Goal: Task Accomplishment & Management: Manage account settings

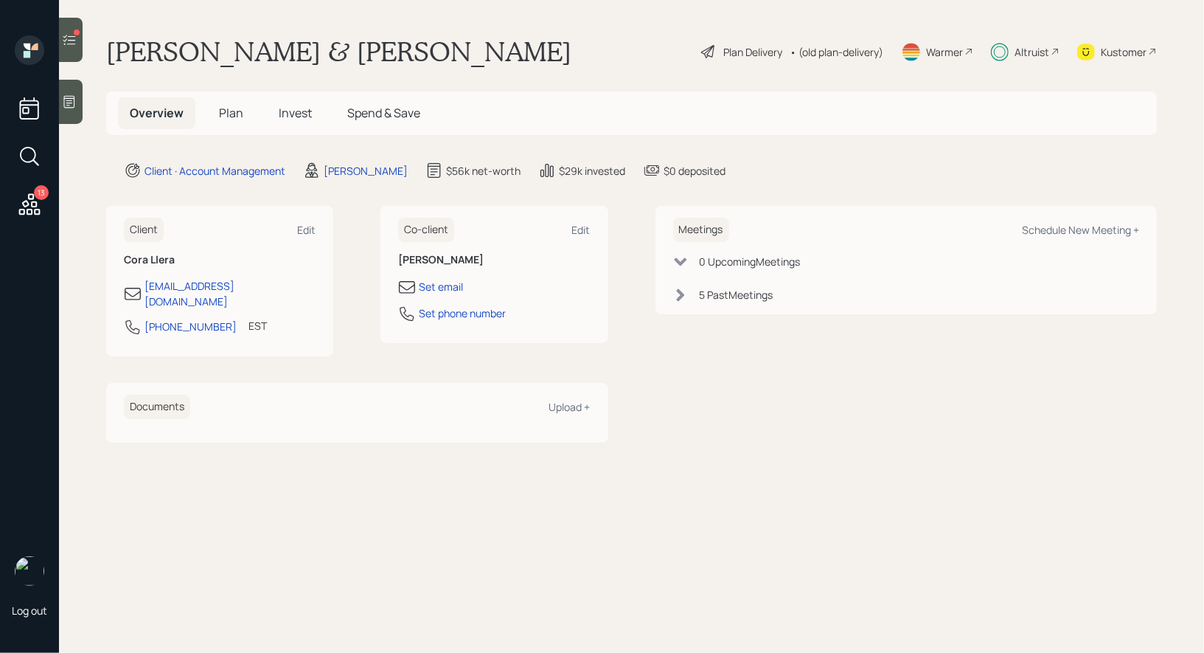
click at [293, 113] on span "Invest" at bounding box center [295, 113] width 33 height 16
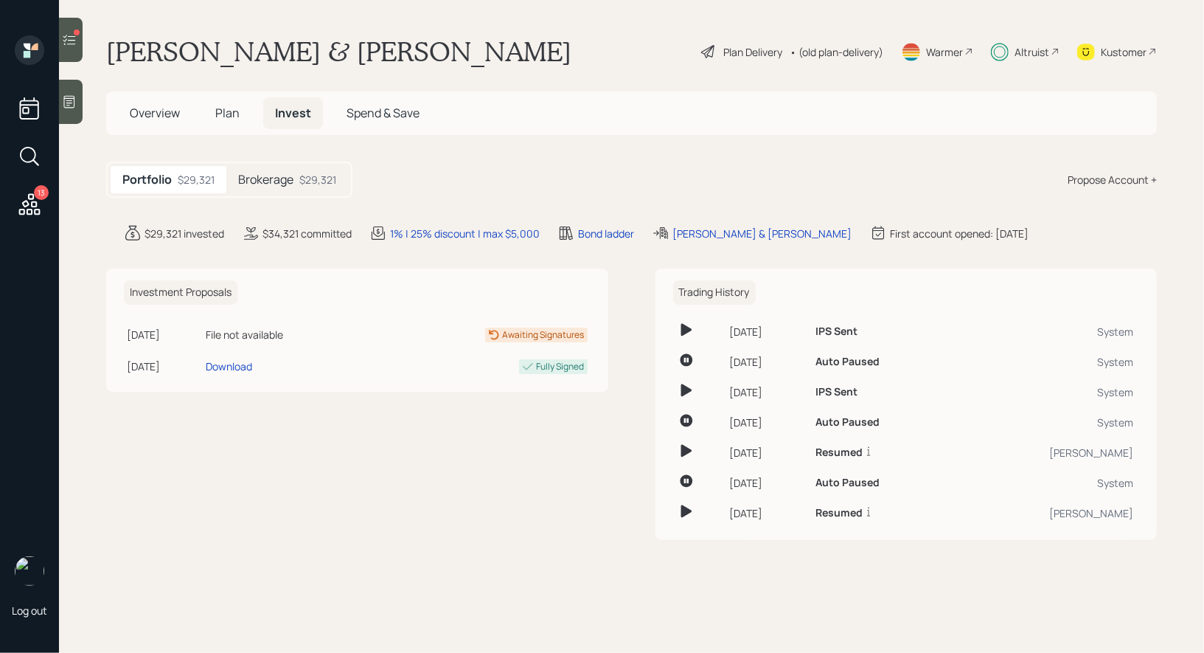
click at [72, 46] on icon at bounding box center [69, 39] width 15 height 15
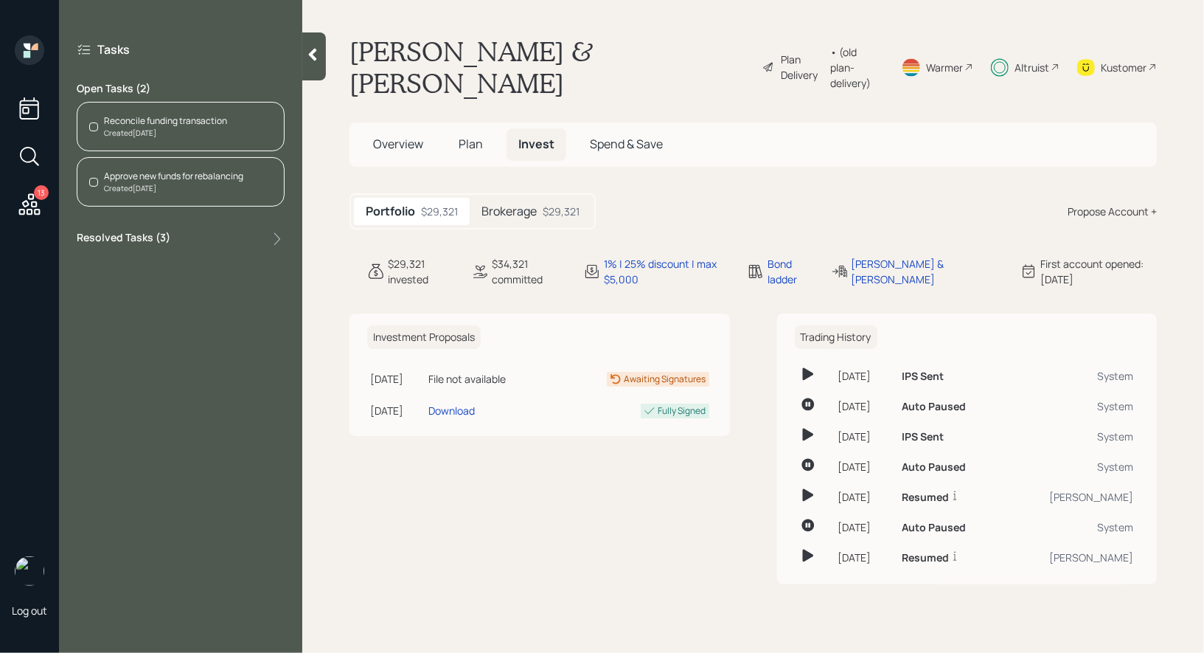
click at [114, 125] on div "Reconcile funding transaction" at bounding box center [165, 120] width 123 height 13
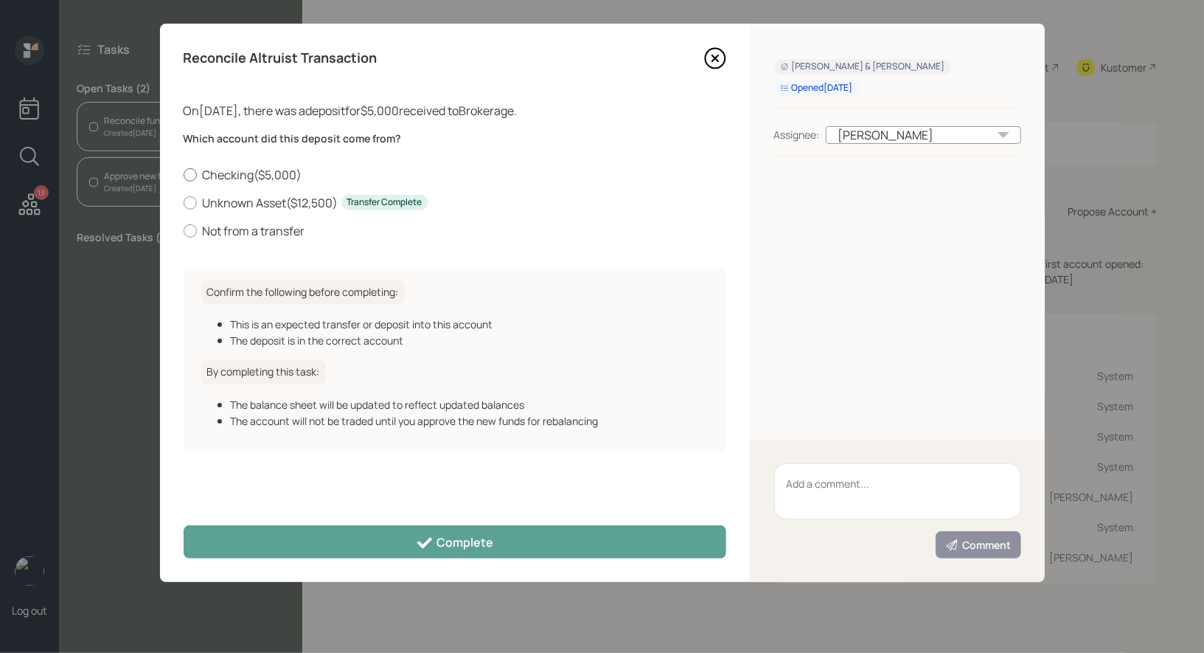
click at [189, 172] on div at bounding box center [190, 174] width 13 height 13
click at [184, 174] on input "Checking ( $5,000 )" at bounding box center [183, 174] width 1 height 1
radio input "true"
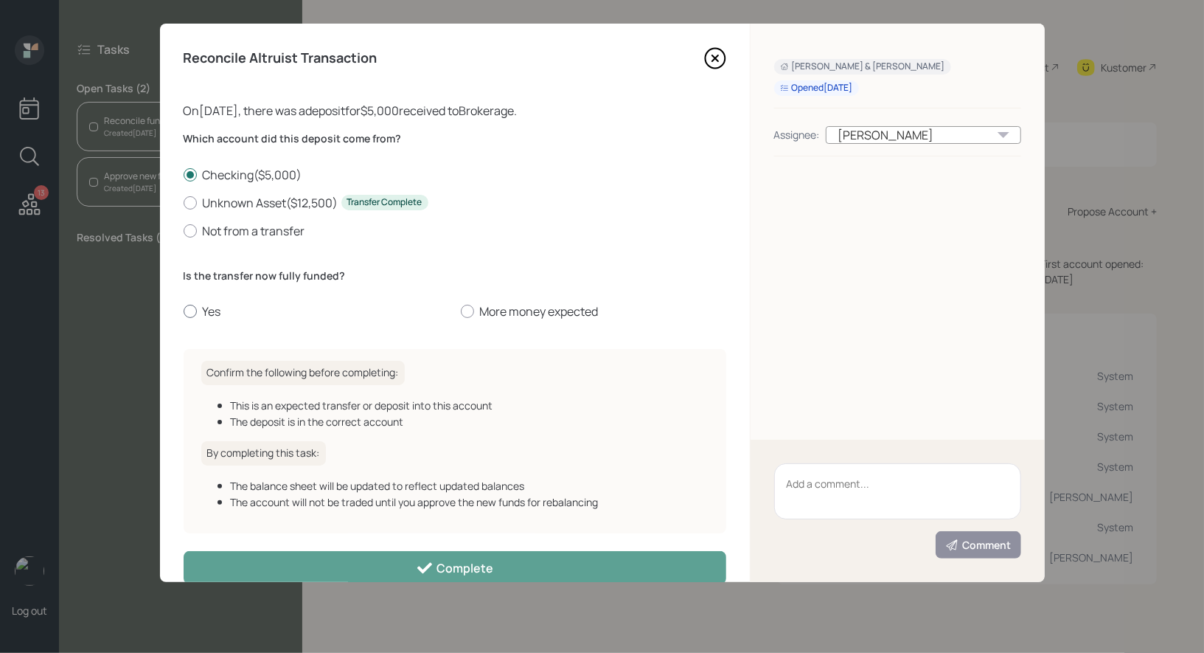
click at [189, 310] on div at bounding box center [190, 311] width 13 height 13
click at [184, 311] on input "Yes" at bounding box center [183, 311] width 1 height 1
radio input "true"
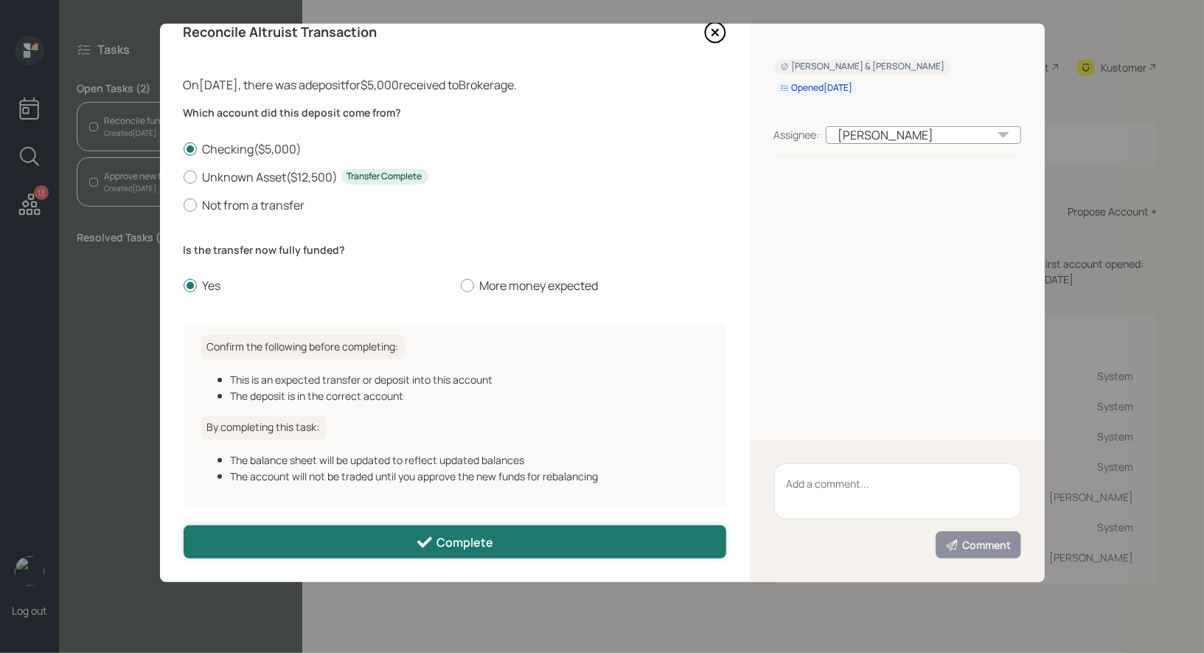
click at [275, 538] on button "Complete" at bounding box center [455, 541] width 543 height 33
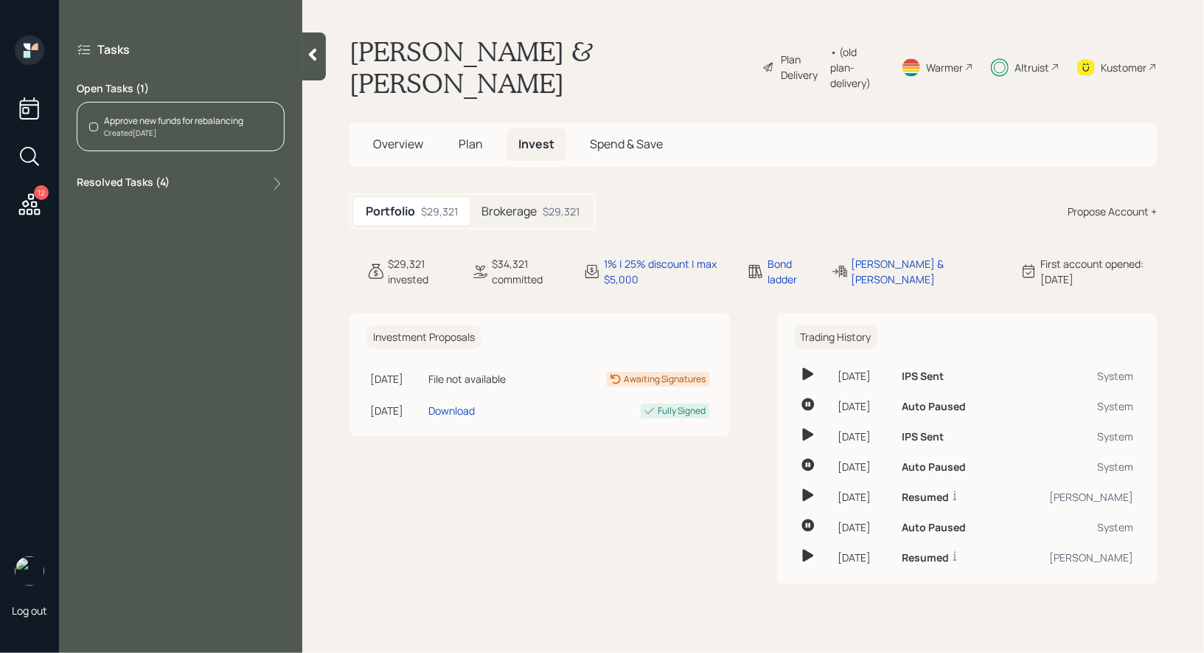
click at [189, 119] on div "Approve new funds for rebalancing" at bounding box center [173, 120] width 139 height 13
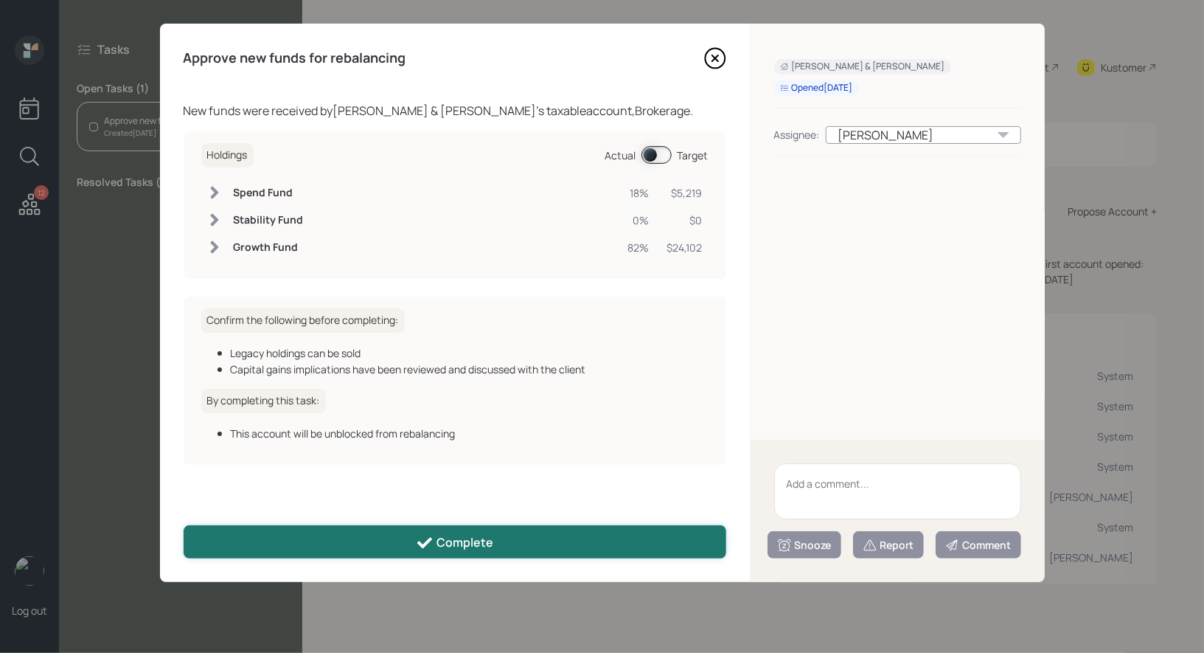
click at [447, 540] on div "Complete" at bounding box center [454, 543] width 77 height 18
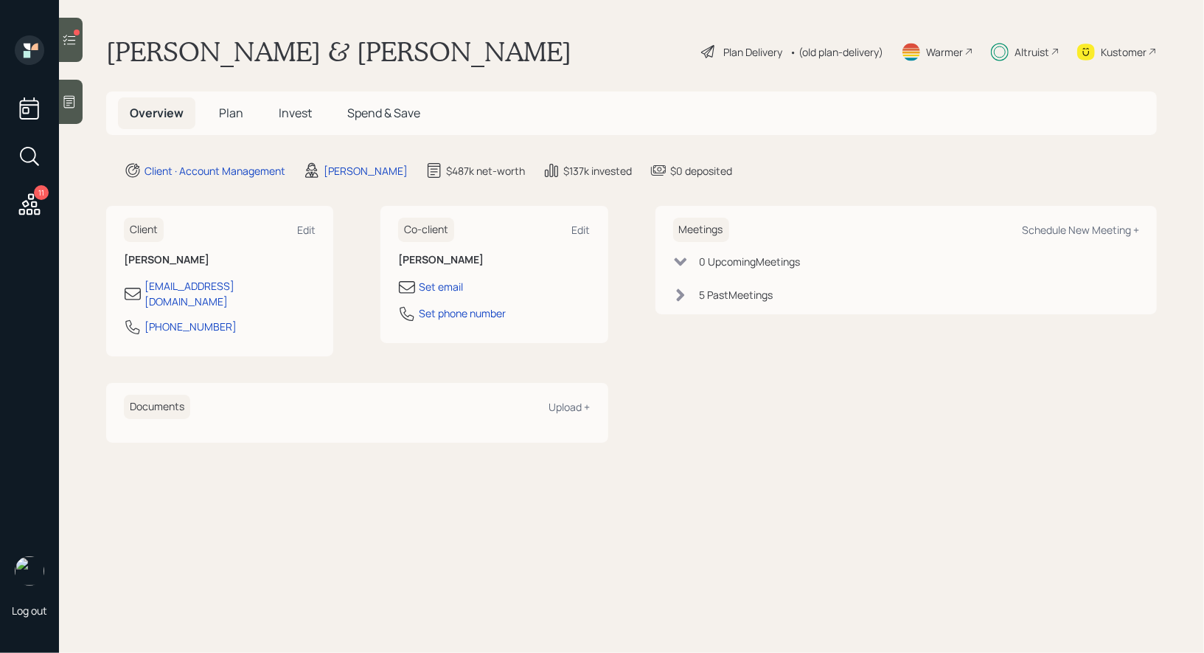
click at [72, 38] on icon at bounding box center [69, 39] width 15 height 15
